Goal: Task Accomplishment & Management: Use online tool/utility

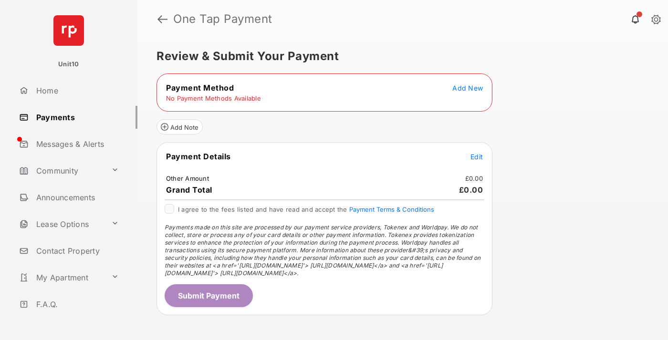
click at [468, 88] on span "Add New" at bounding box center [467, 88] width 31 height 8
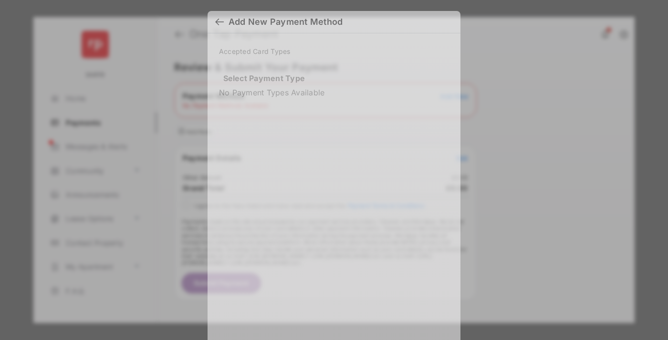
scroll to position [8, 0]
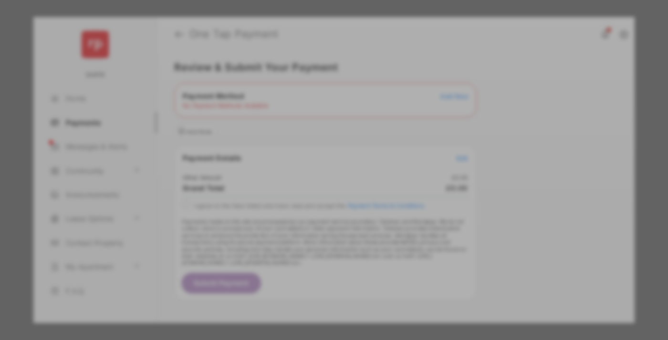
scroll to position [8, 0]
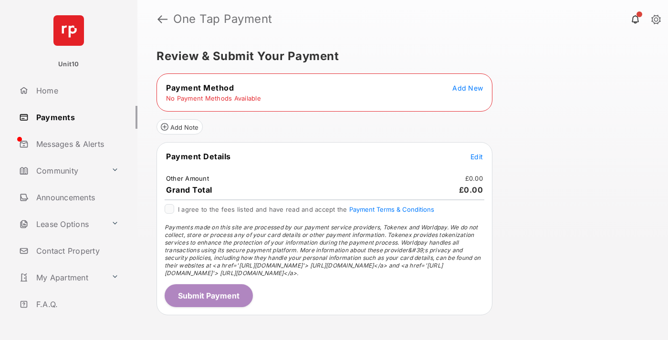
click at [468, 88] on span "Add New" at bounding box center [467, 88] width 31 height 8
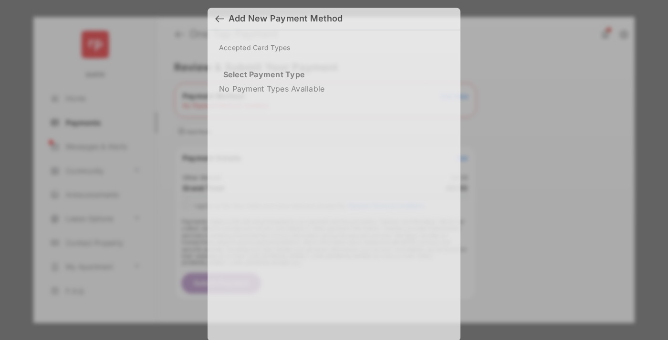
scroll to position [7, 0]
